Goal: Find specific page/section: Find specific page/section

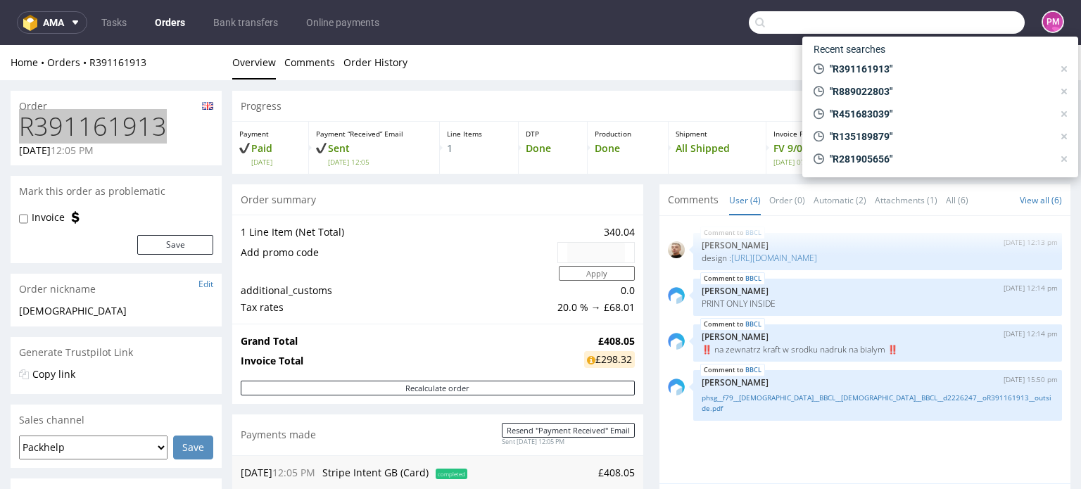
click at [956, 12] on input "text" at bounding box center [887, 22] width 276 height 23
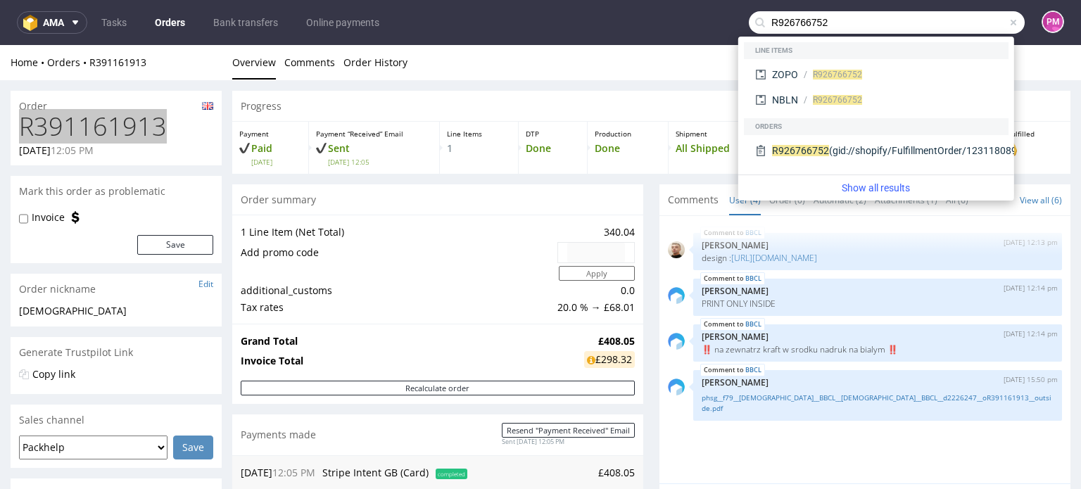
type input "R926766752"
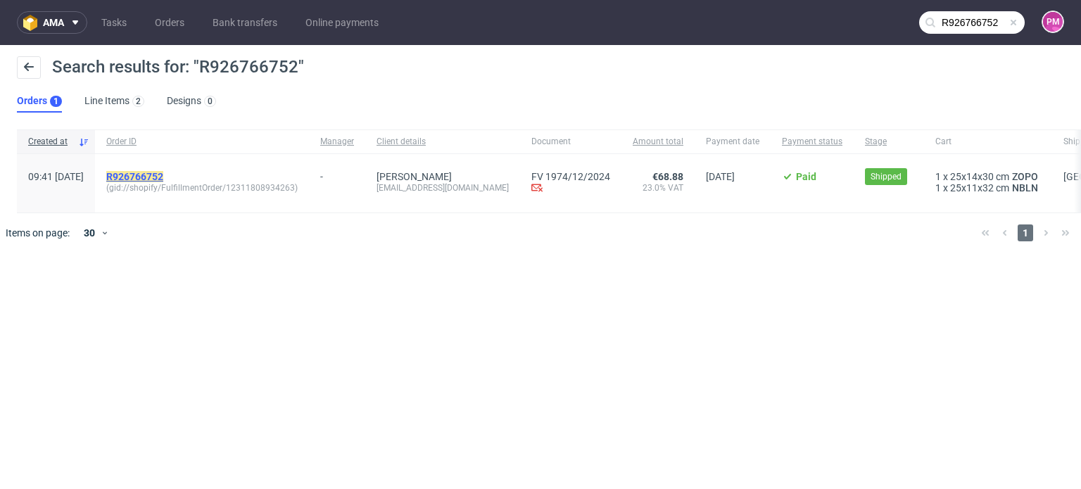
click at [163, 175] on mark "R926766752" at bounding box center [134, 176] width 57 height 11
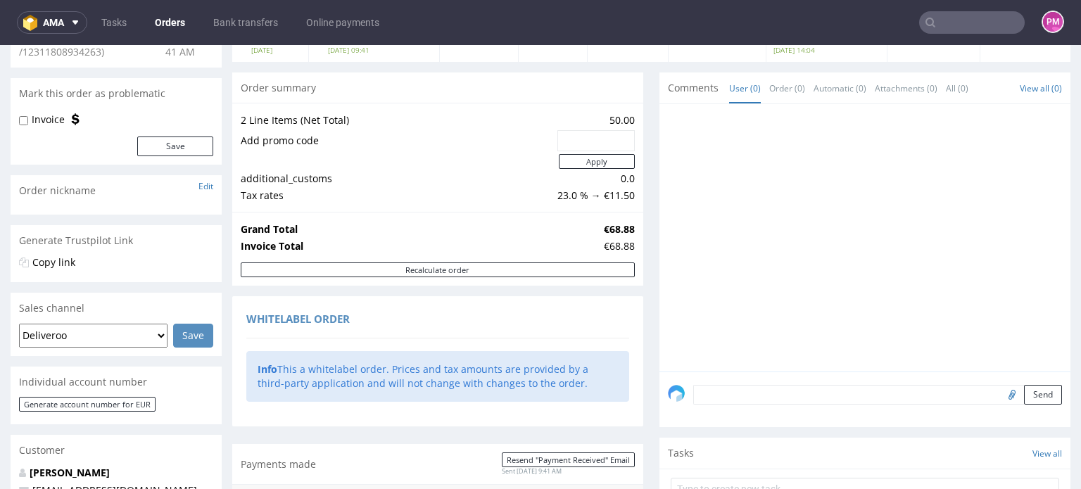
scroll to position [113, 0]
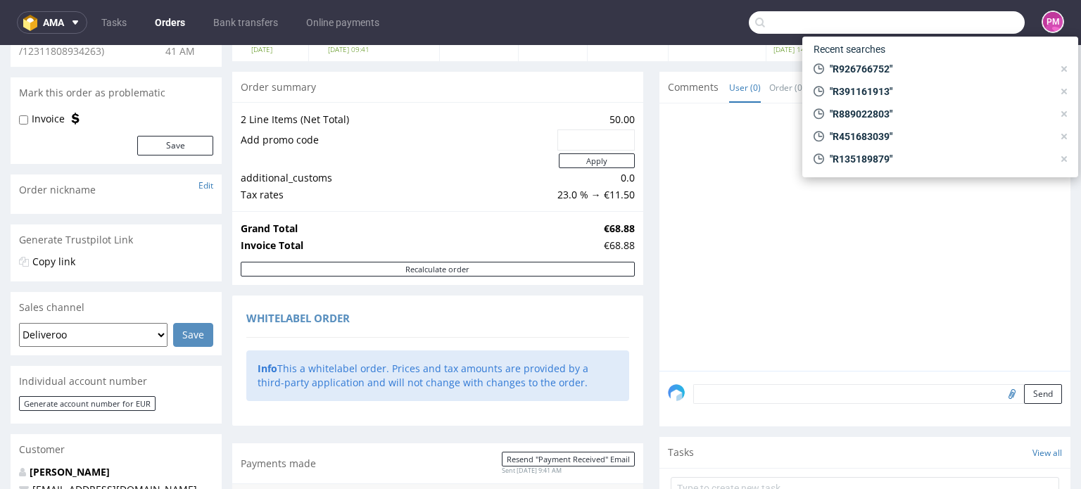
click at [942, 24] on input "text" at bounding box center [887, 22] width 276 height 23
paste input "DEL3167BE"
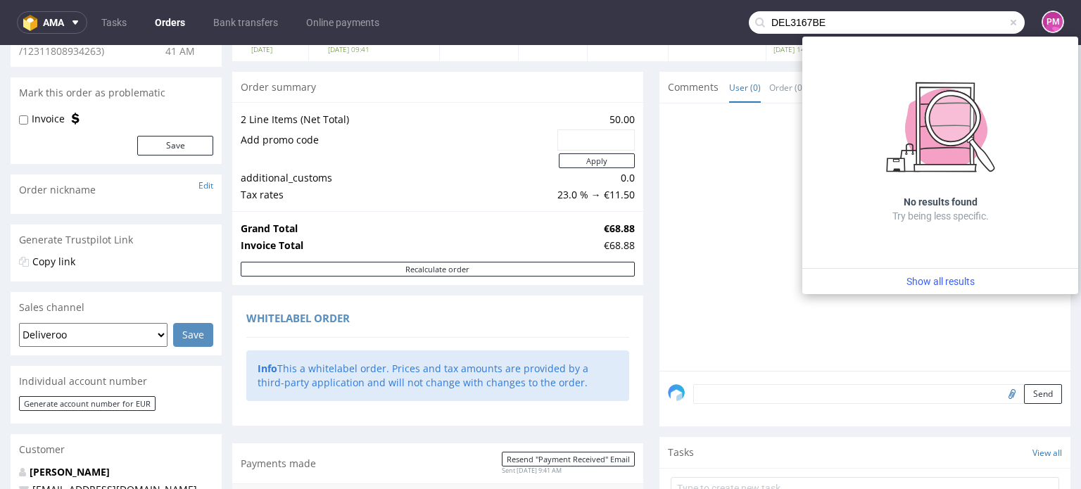
type input "DEL3167BE"
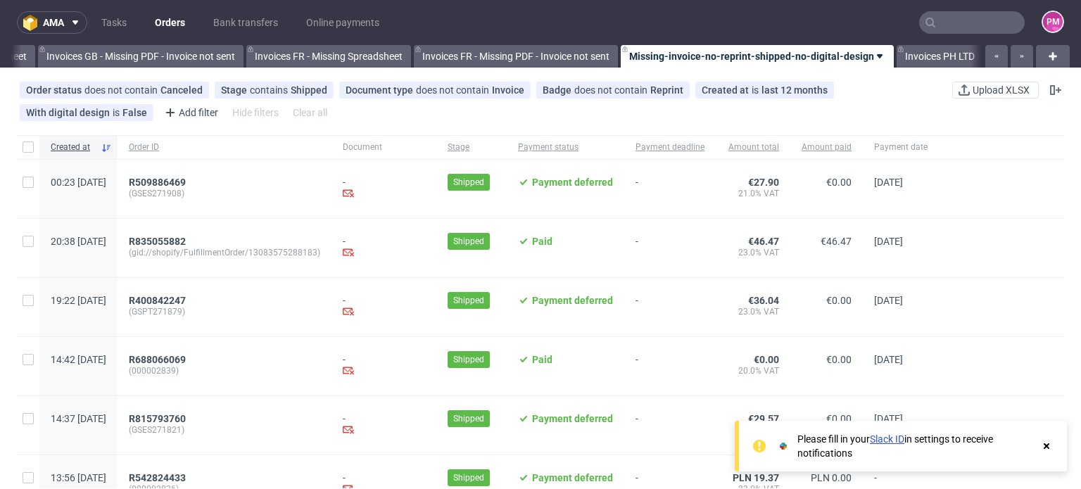
scroll to position [0, 2003]
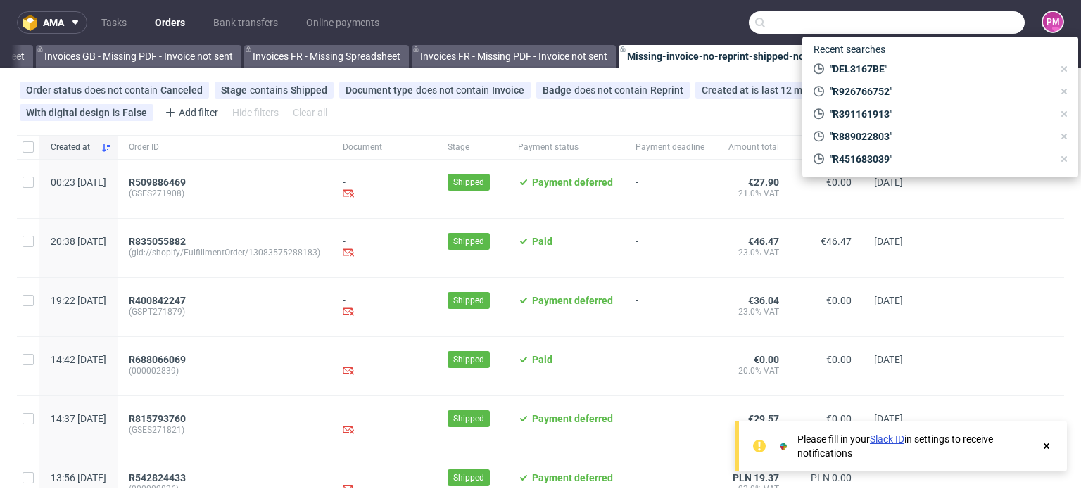
click at [964, 19] on input "text" at bounding box center [887, 22] width 276 height 23
paste input "R591035741"
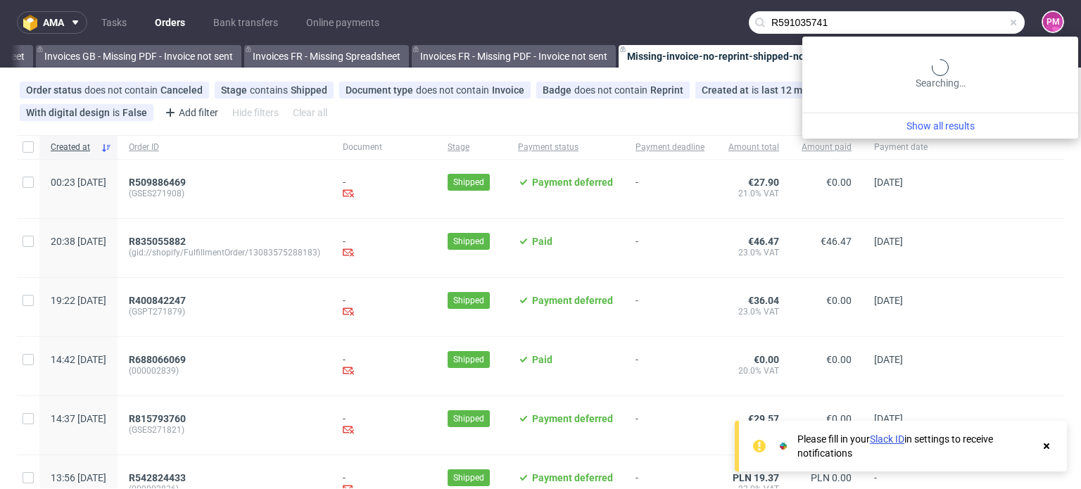
type input "R591035741"
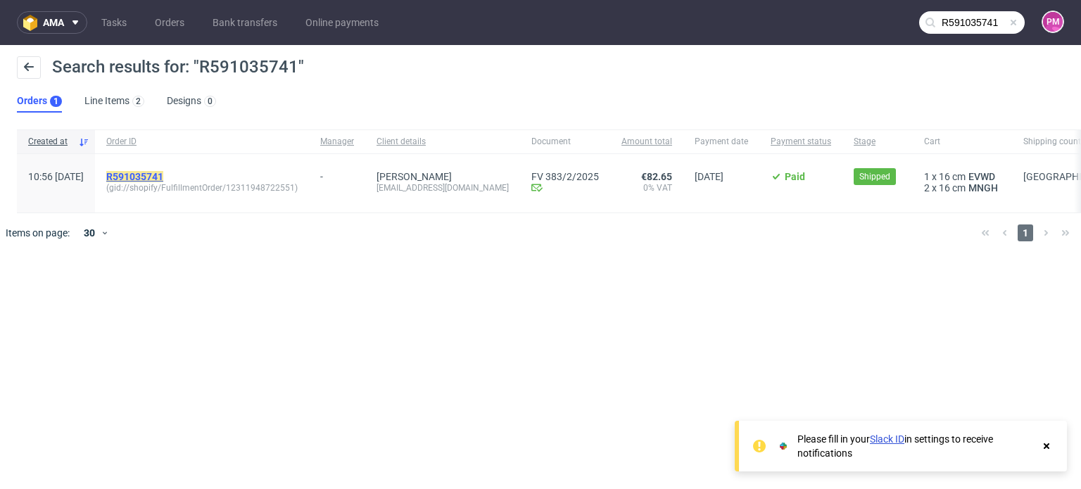
click at [163, 177] on mark "R591035741" at bounding box center [134, 176] width 57 height 11
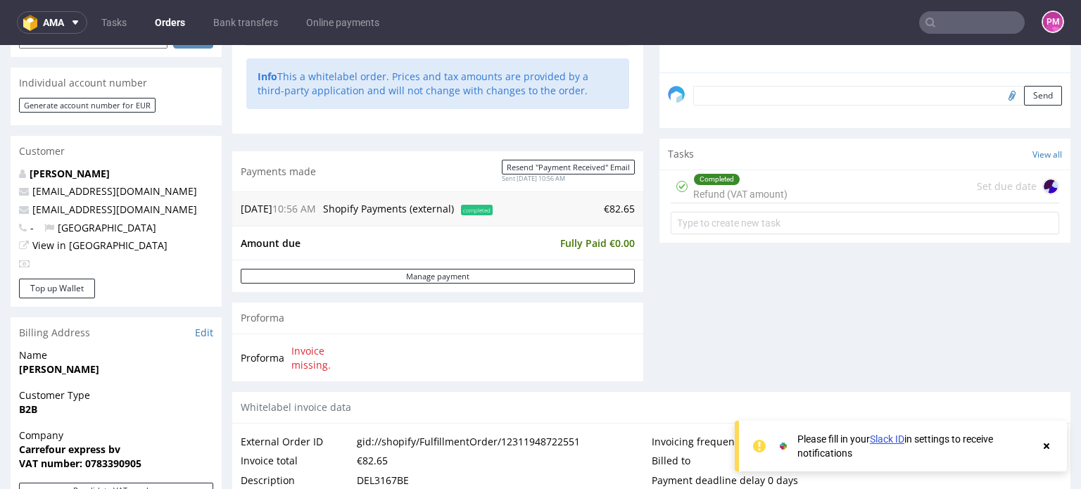
scroll to position [388, 0]
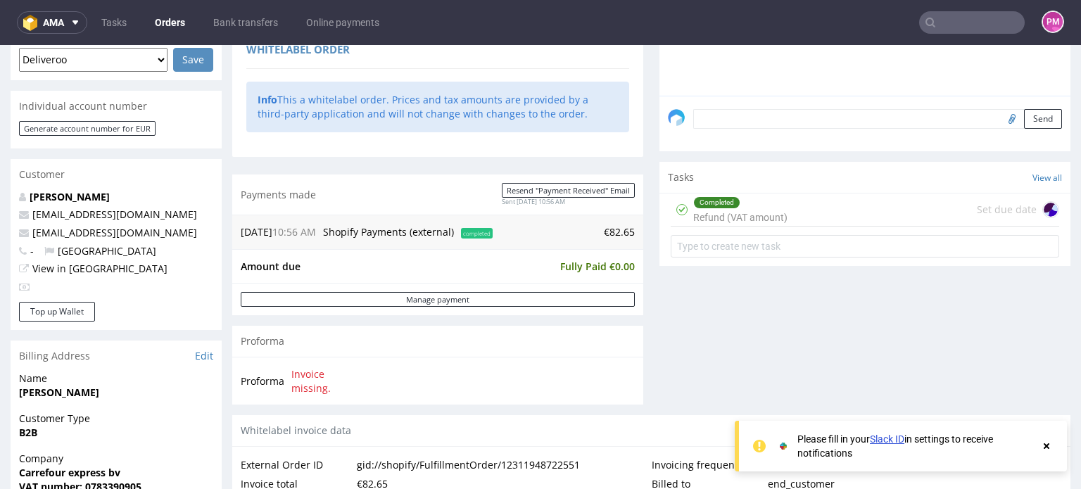
click at [1044, 452] on div at bounding box center [1046, 446] width 13 height 28
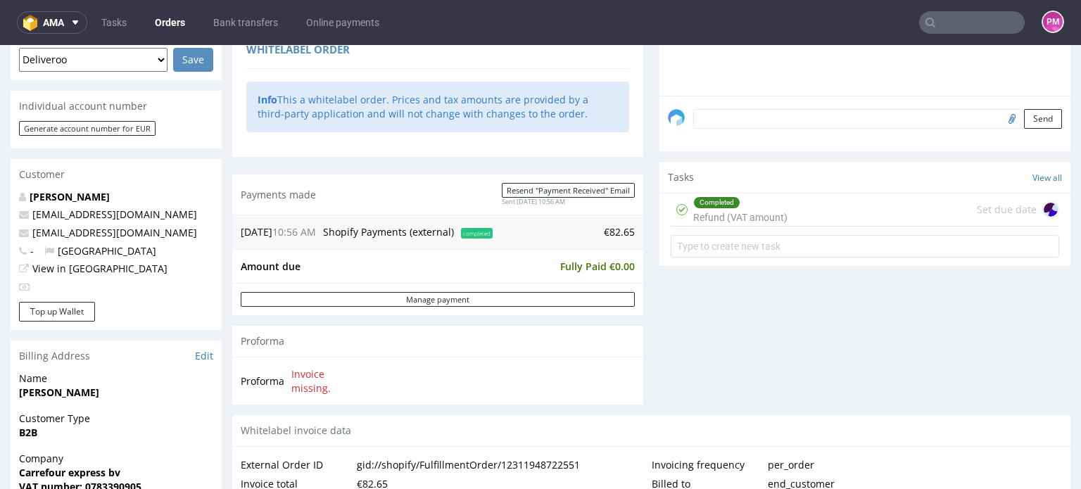
click at [743, 213] on div "Completed Refund (VAT amount)" at bounding box center [740, 210] width 94 height 32
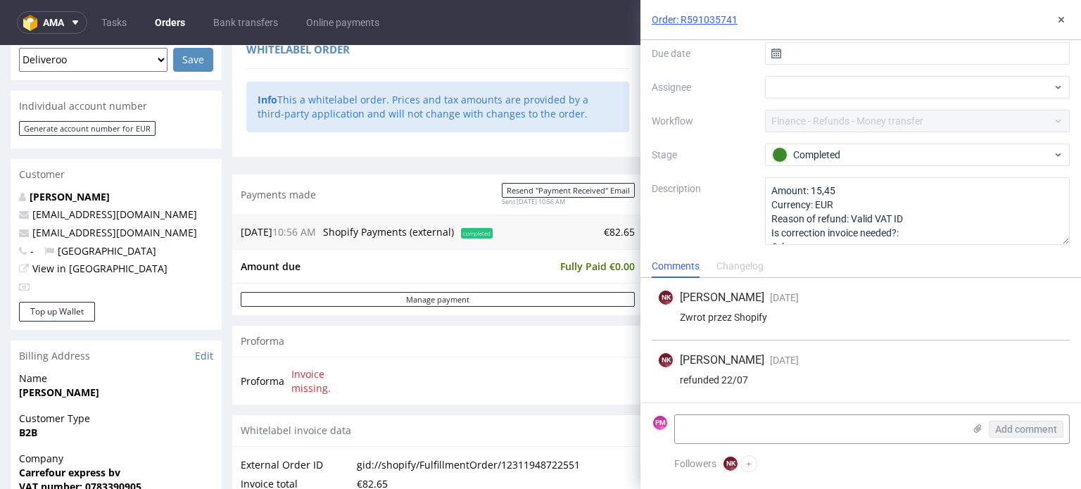
scroll to position [117, 0]
click at [919, 284] on div "NK [PERSON_NAME] [DATE] [DATE] 10:45 Zwrot przez Shopify" at bounding box center [861, 309] width 418 height 63
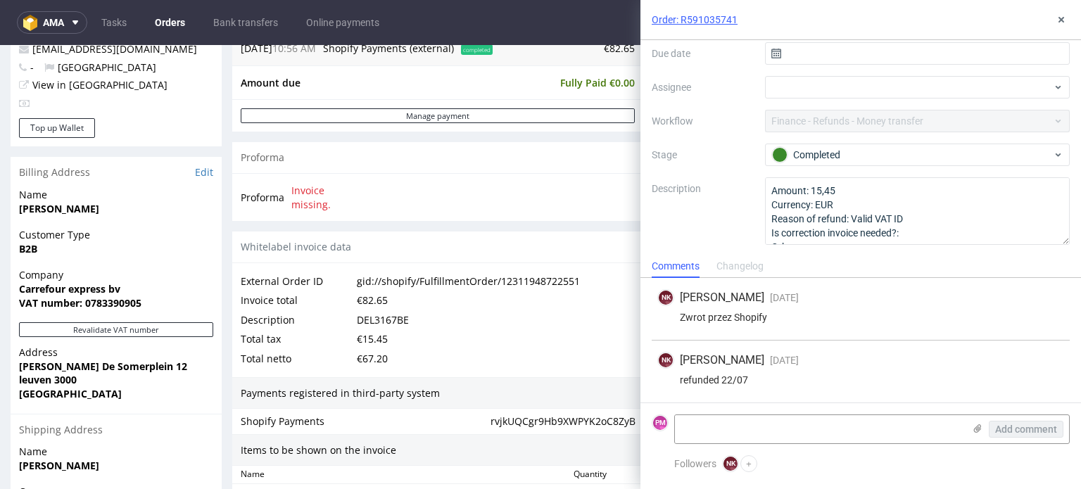
scroll to position [571, 0]
click at [1060, 24] on icon at bounding box center [1061, 19] width 11 height 11
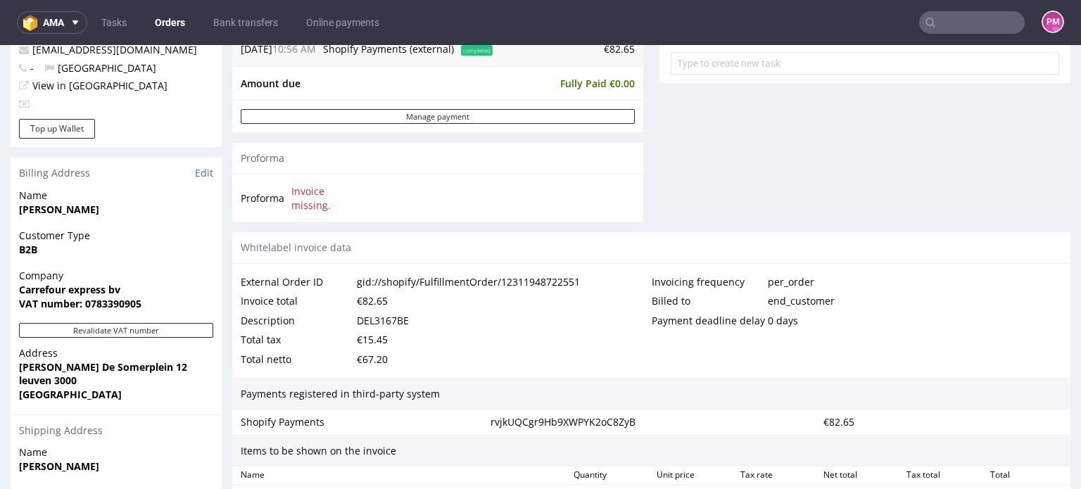
click at [980, 24] on input "text" at bounding box center [972, 22] width 106 height 23
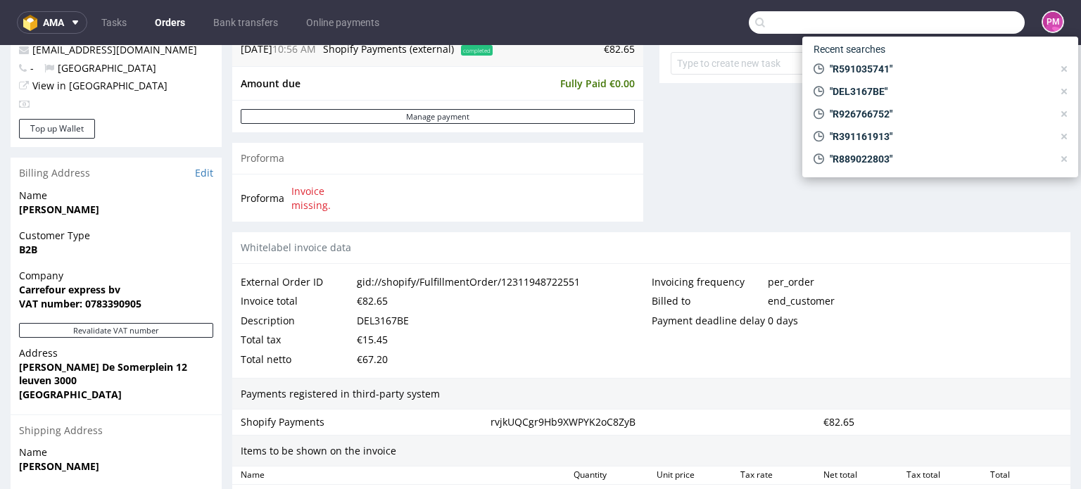
paste input "R926766752"
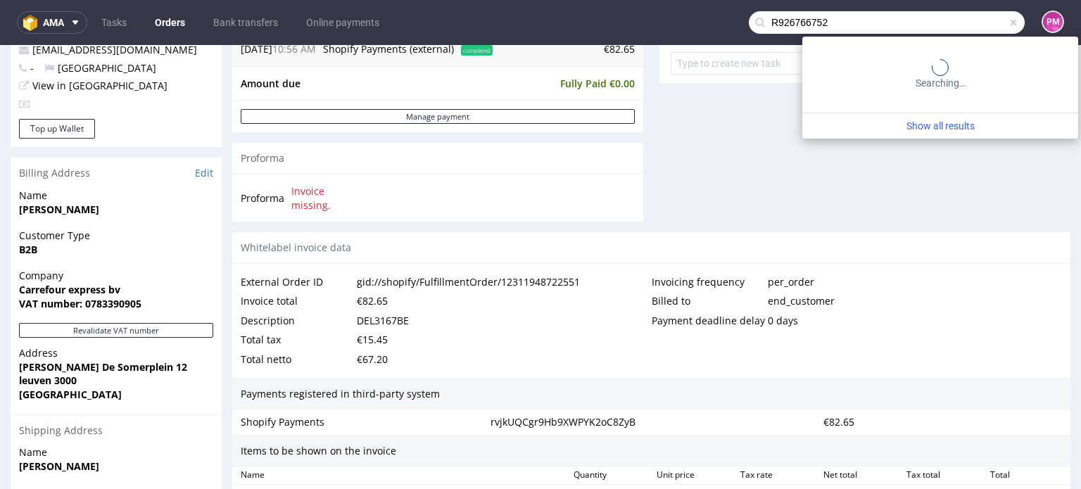
type input "R926766752"
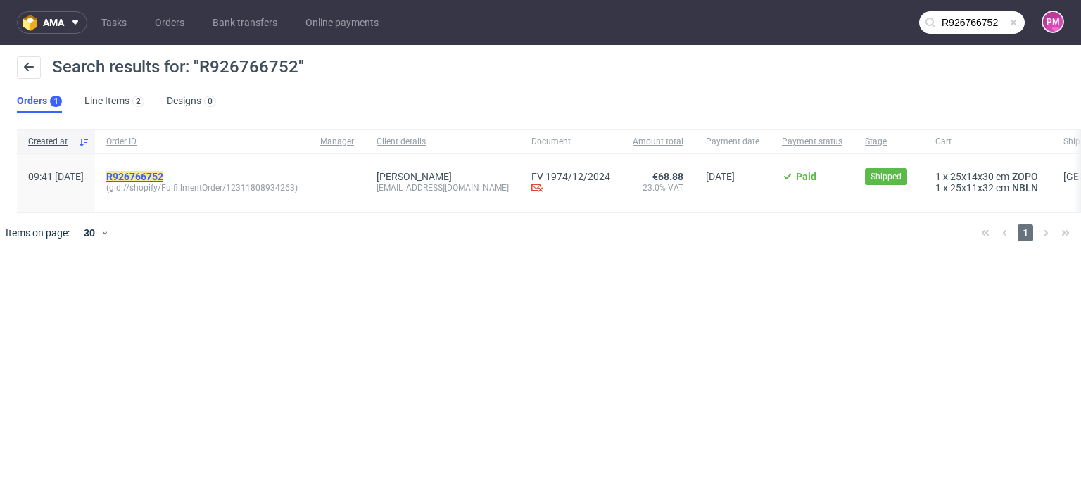
click at [163, 175] on mark "R926766752" at bounding box center [134, 176] width 57 height 11
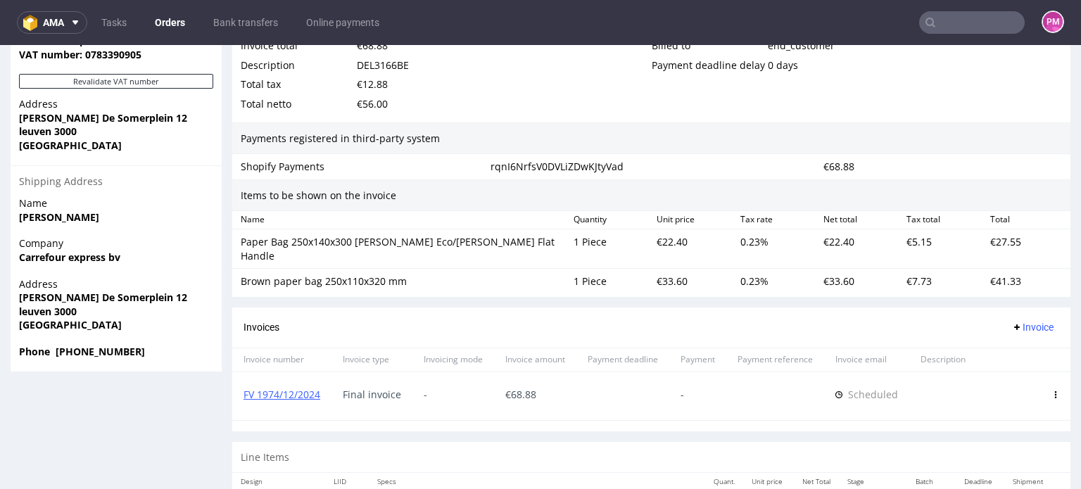
scroll to position [819, 0]
